Goal: Transaction & Acquisition: Purchase product/service

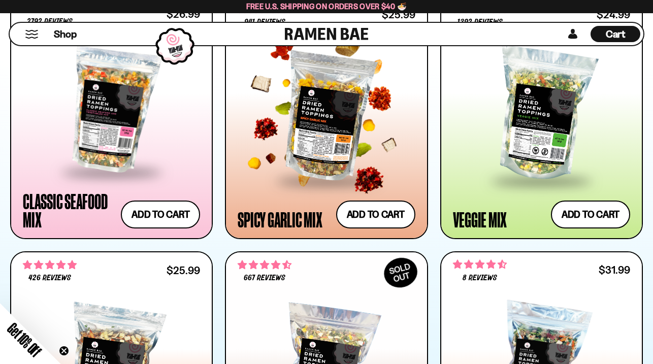
scroll to position [555, 0]
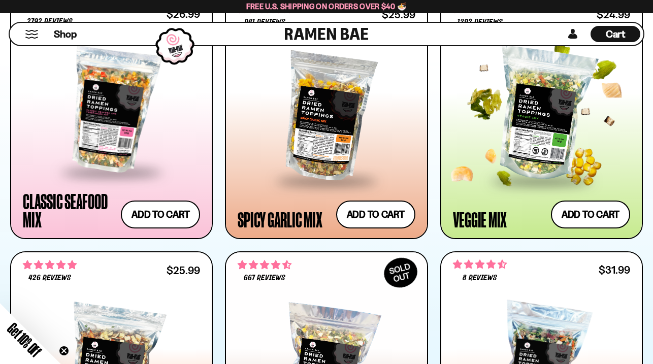
click at [602, 148] on div at bounding box center [541, 114] width 177 height 129
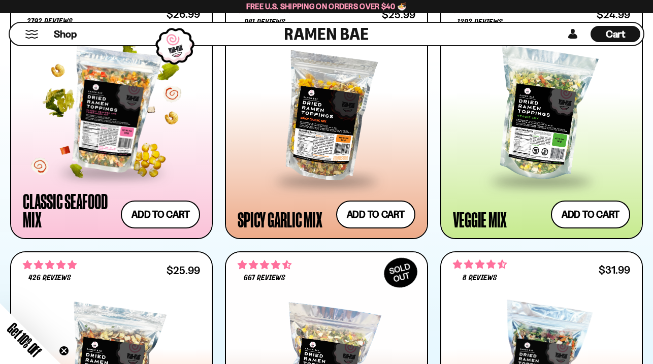
click at [107, 135] on div at bounding box center [111, 110] width 177 height 122
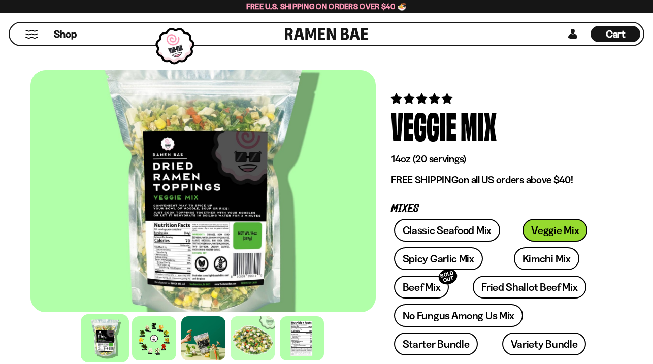
click at [243, 346] on div at bounding box center [252, 338] width 44 height 44
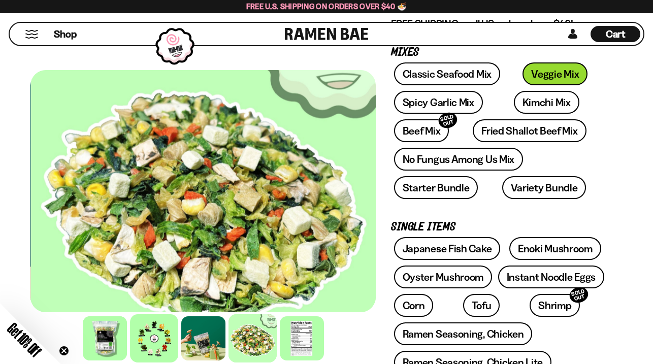
click at [157, 335] on div at bounding box center [154, 338] width 48 height 48
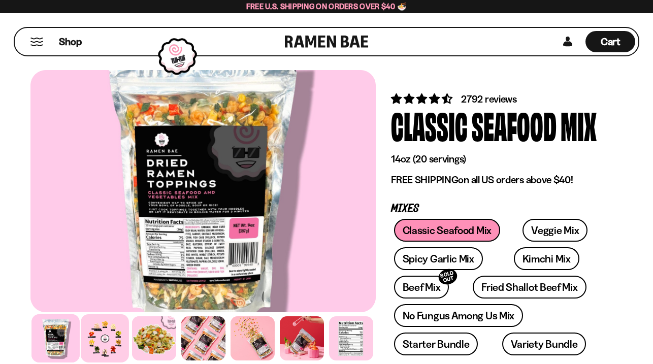
click at [106, 333] on div at bounding box center [105, 338] width 48 height 48
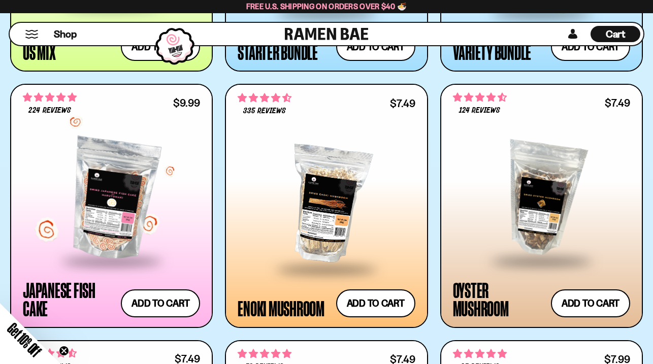
scroll to position [1277, 0]
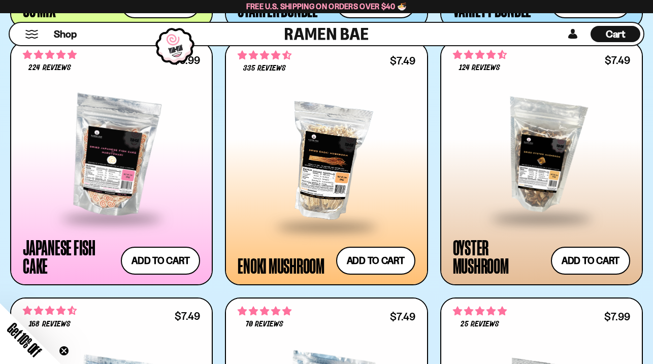
click at [336, 160] on div at bounding box center [325, 160] width 177 height 129
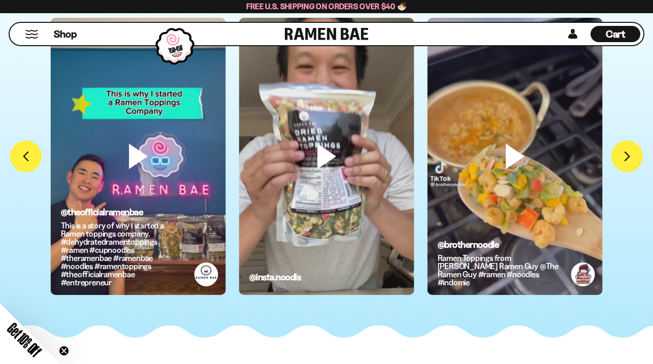
scroll to position [2504, 0]
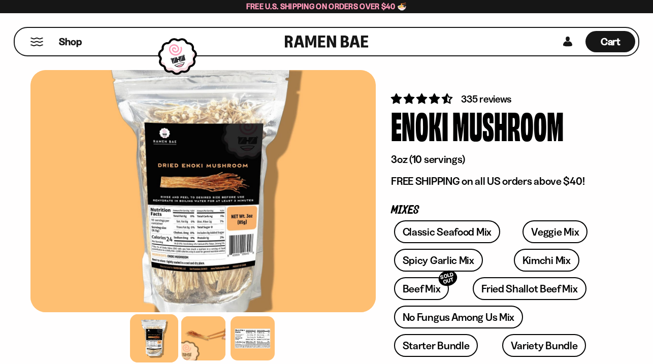
click at [209, 333] on div at bounding box center [203, 338] width 44 height 44
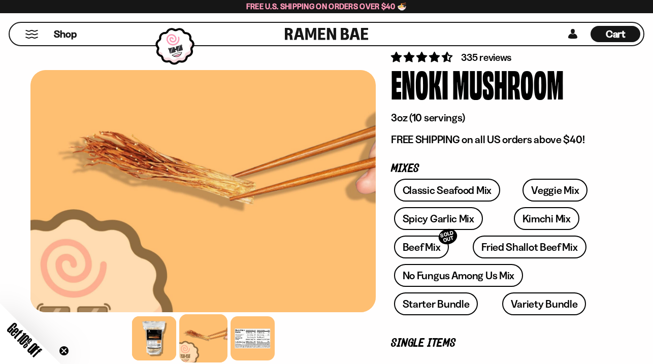
scroll to position [94, 0]
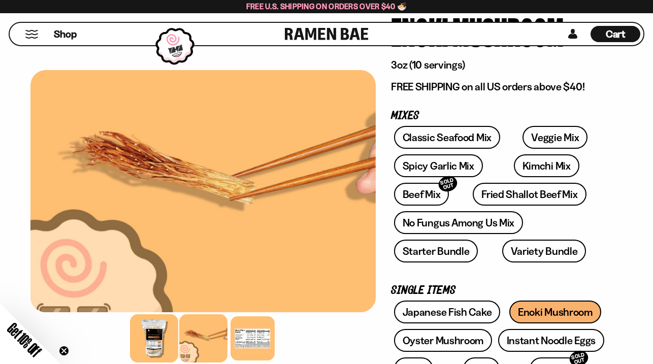
click at [159, 338] on div at bounding box center [154, 338] width 48 height 48
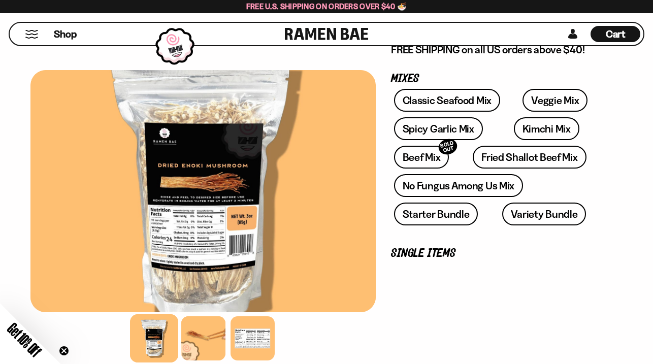
scroll to position [135, 0]
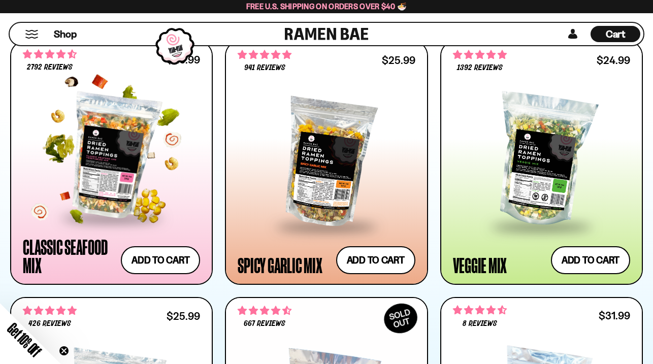
scroll to position [510, 0]
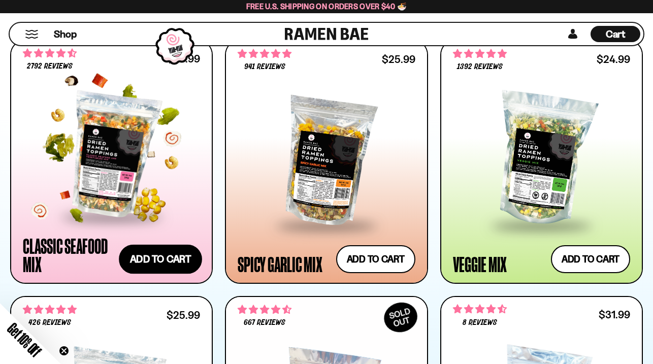
click at [170, 257] on button "Add to cart Add — Regular price $26.99 Regular price Sale price $26.99 Unit pri…" at bounding box center [160, 258] width 83 height 29
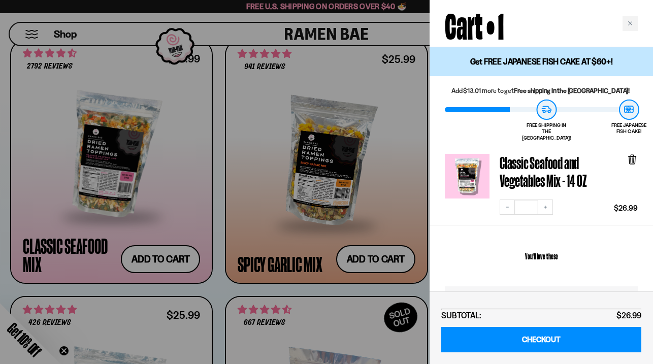
click at [301, 230] on div at bounding box center [326, 182] width 653 height 364
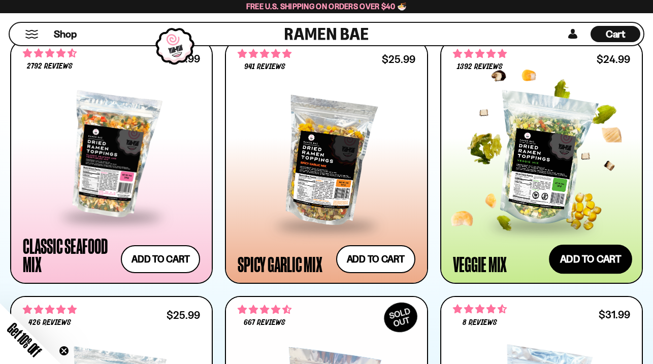
click at [575, 253] on button "Add to cart Add — Regular price $24.99 Regular price Sale price $24.99 Unit pri…" at bounding box center [590, 258] width 83 height 29
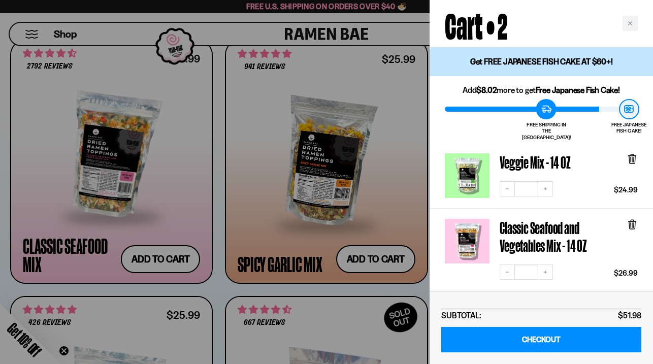
click at [401, 217] on div at bounding box center [326, 182] width 653 height 364
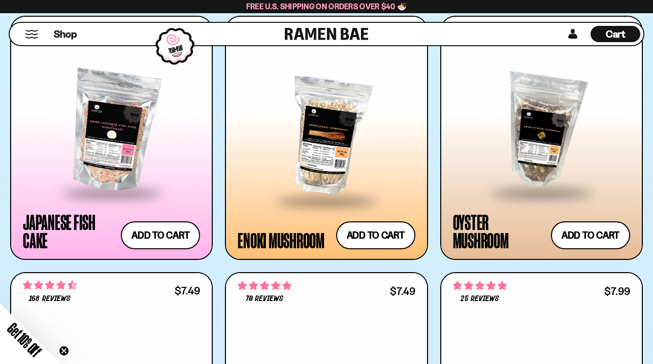
scroll to position [1305, 0]
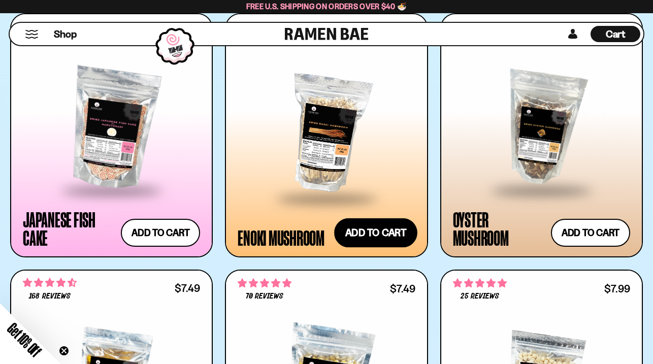
click at [363, 227] on button "Add to cart Add — Regular price $7.49 Regular price Sale price $7.49 Unit price…" at bounding box center [375, 232] width 83 height 29
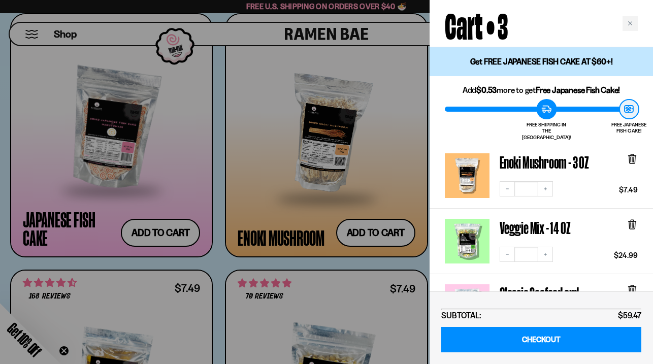
click at [562, 244] on div "Decrease quantity * Increase quantity $24.99" at bounding box center [563, 248] width 148 height 25
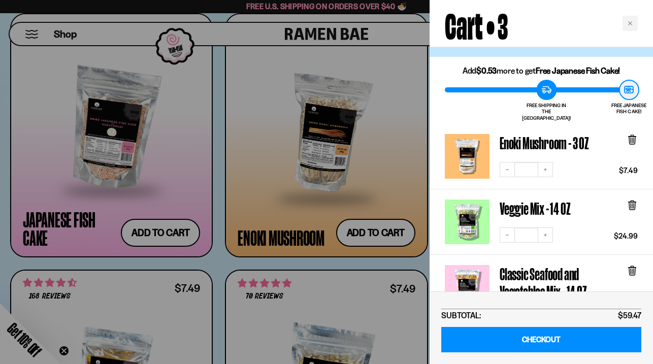
scroll to position [8, 0]
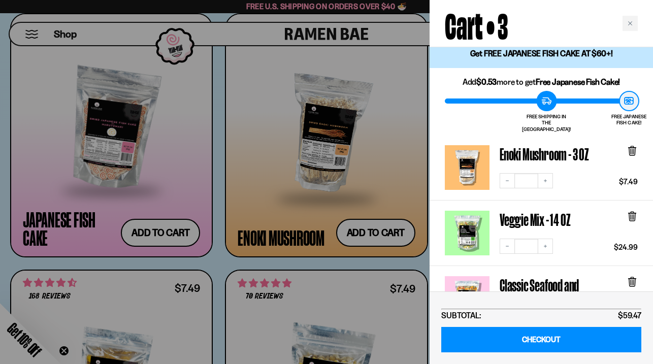
click at [391, 169] on div at bounding box center [326, 182] width 653 height 364
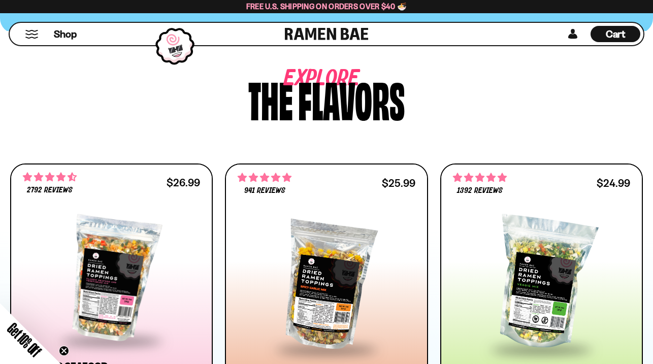
scroll to position [119, 0]
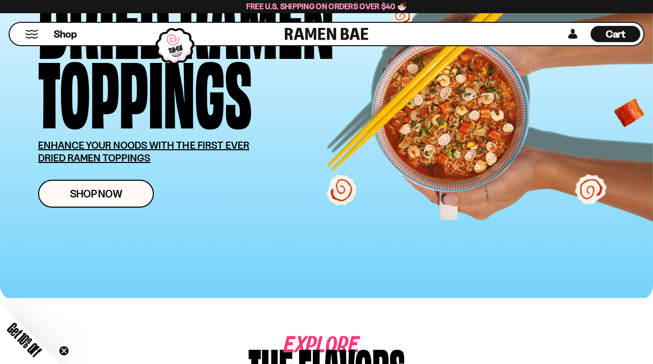
click at [611, 34] on span "Cart" at bounding box center [615, 34] width 20 height 12
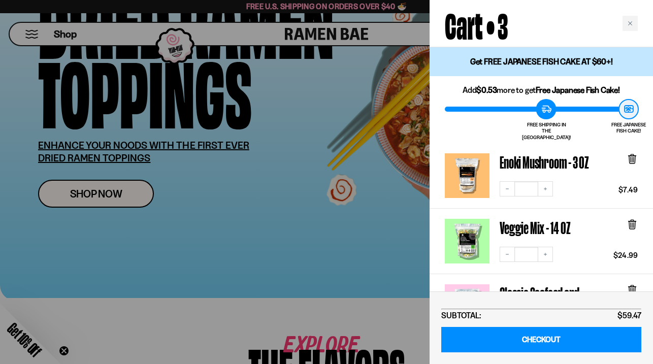
scroll to position [0, 0]
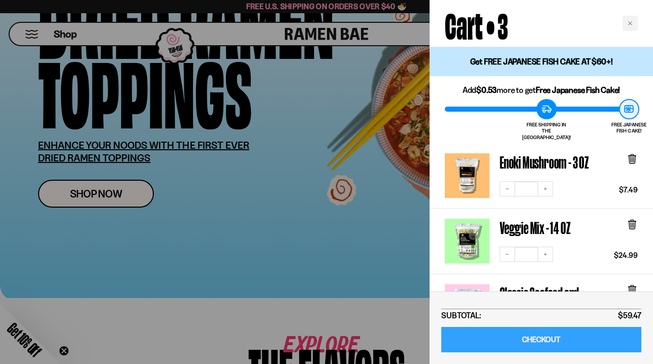
click at [534, 337] on link "CHECKOUT" at bounding box center [541, 340] width 200 height 26
